Goal: Communication & Community: Ask a question

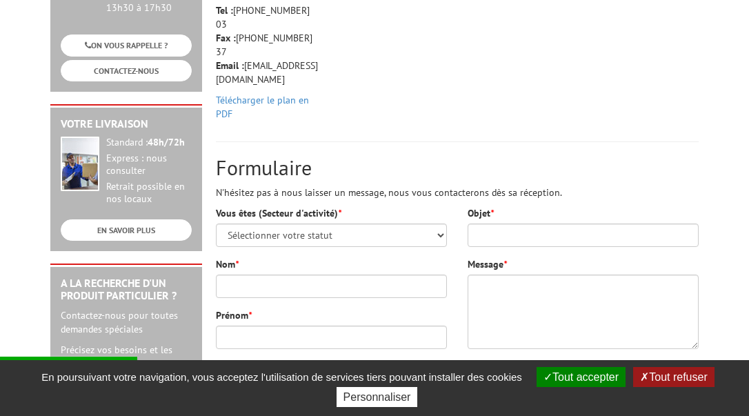
scroll to position [270, 0]
click at [148, 47] on link "ON VOUS RAPPELLE ?" at bounding box center [126, 44] width 131 height 21
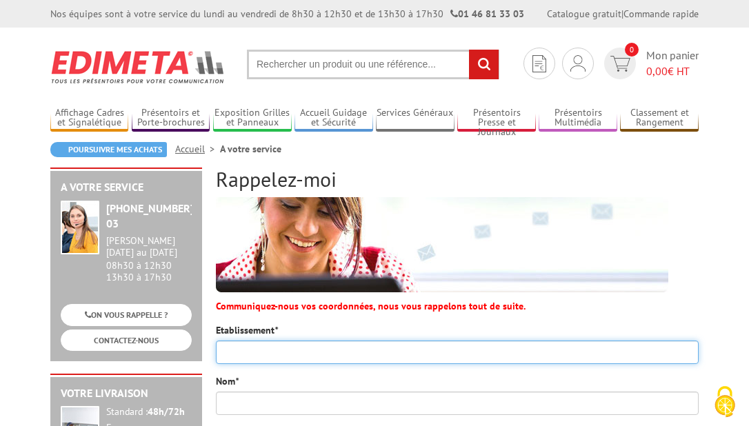
click at [417, 353] on input "Etablissement *" at bounding box center [457, 352] width 483 height 23
type input "Lacav"
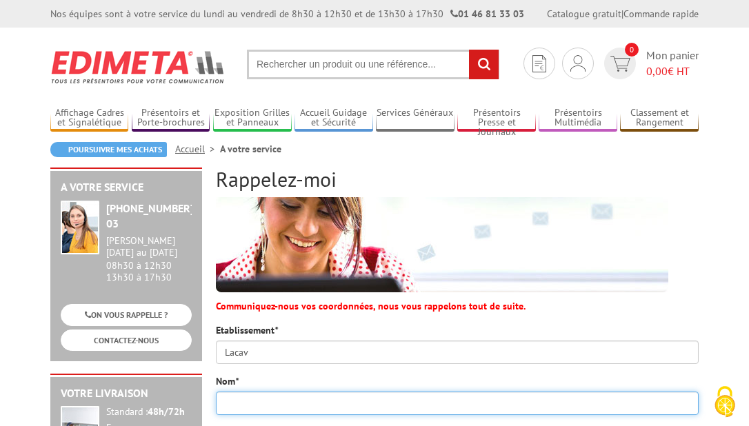
click at [500, 405] on input "Nom *" at bounding box center [457, 403] width 483 height 23
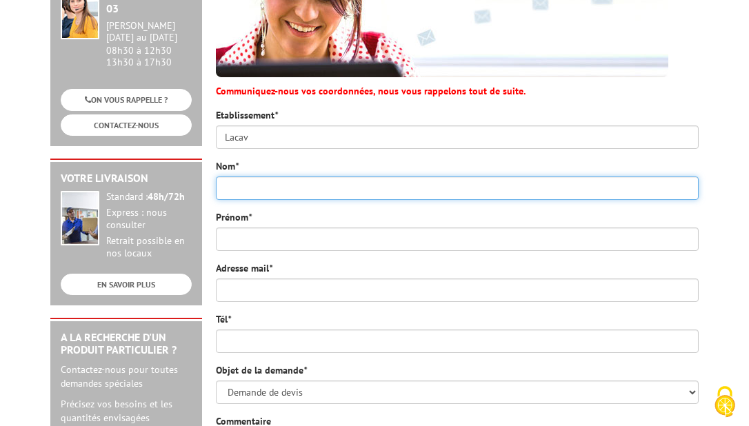
scroll to position [246, 0]
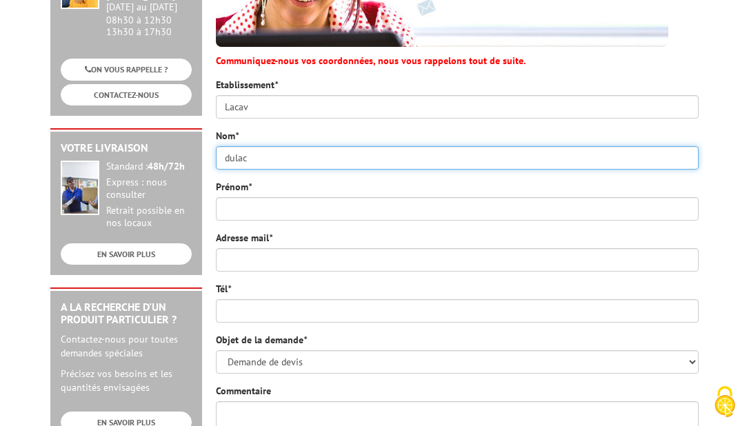
type input "dulac"
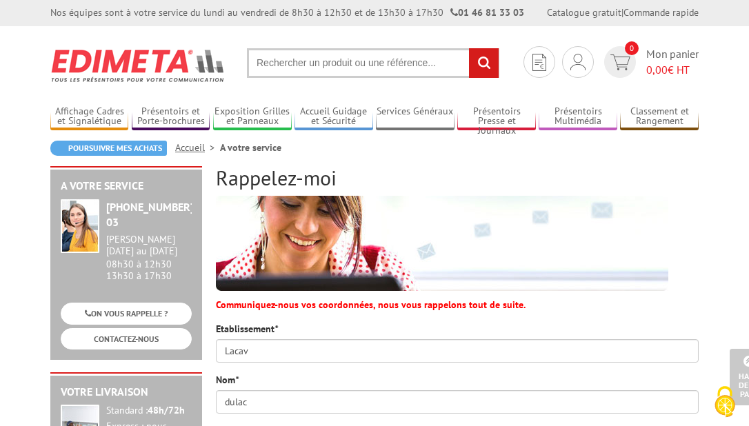
scroll to position [0, 0]
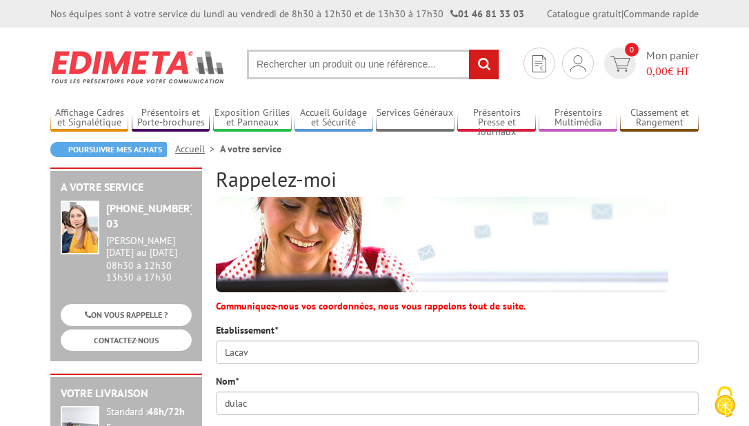
type input "[PERSON_NAME]"
click at [155, 71] on img at bounding box center [138, 66] width 176 height 51
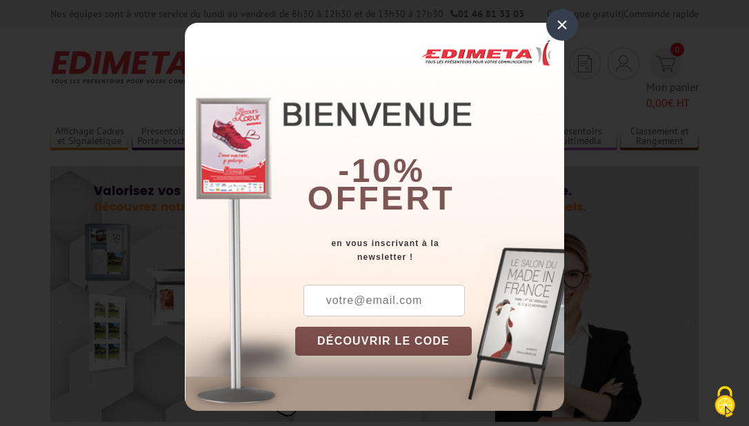
click at [551, 34] on div "×" at bounding box center [562, 25] width 32 height 32
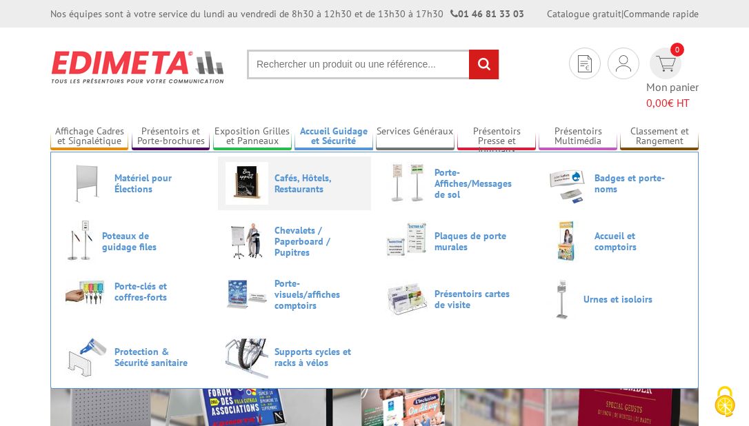
click at [304, 172] on span "Cafés, Hôtels, Restaurants" at bounding box center [316, 183] width 83 height 22
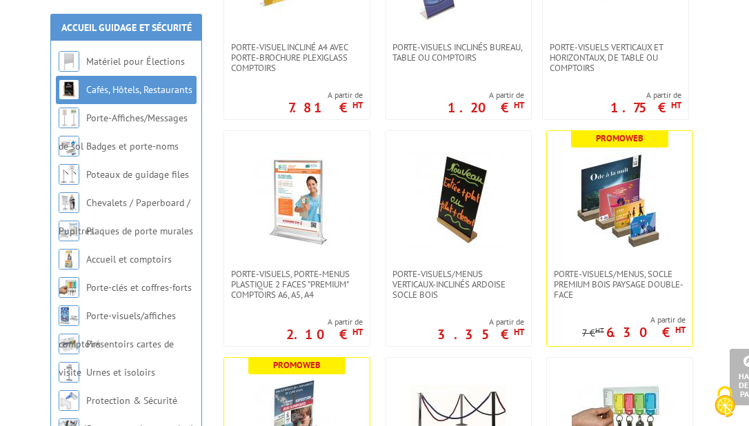
scroll to position [3607, 0]
